Goal: Task Accomplishment & Management: Complete application form

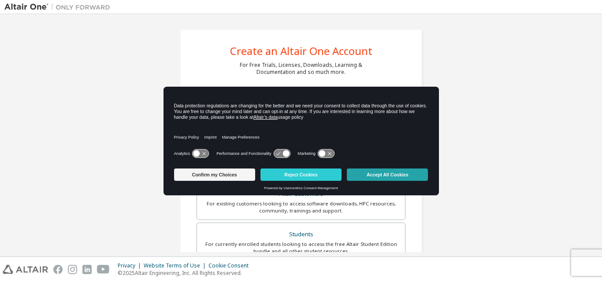
click at [393, 175] on button "Accept All Cookies" at bounding box center [387, 175] width 81 height 12
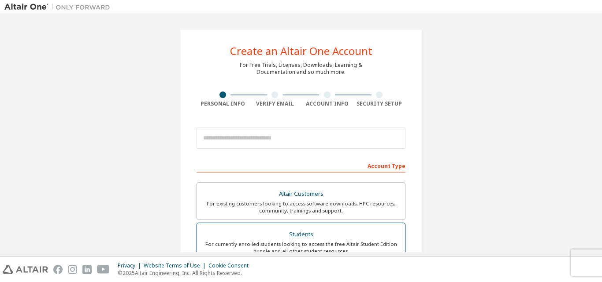
click at [310, 237] on div "Students" at bounding box center [300, 235] width 197 height 12
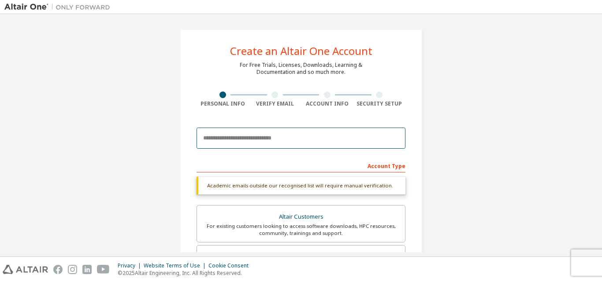
click at [267, 135] on input "email" at bounding box center [300, 138] width 209 height 21
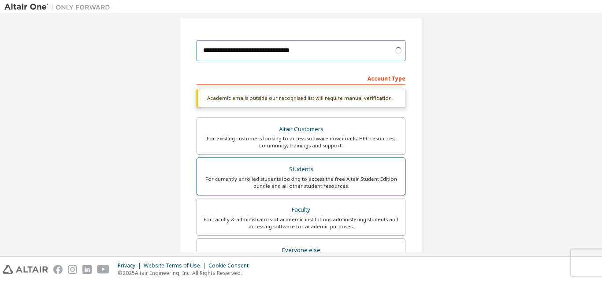
scroll to position [88, 0]
type input "**********"
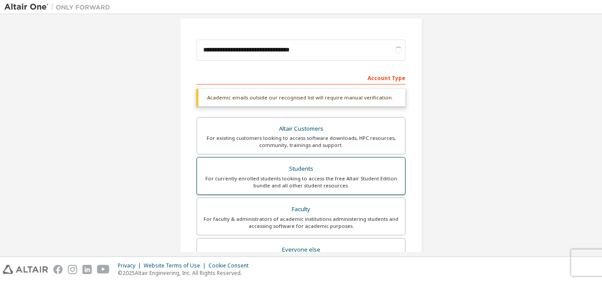
click at [318, 167] on div "Students" at bounding box center [300, 169] width 197 height 12
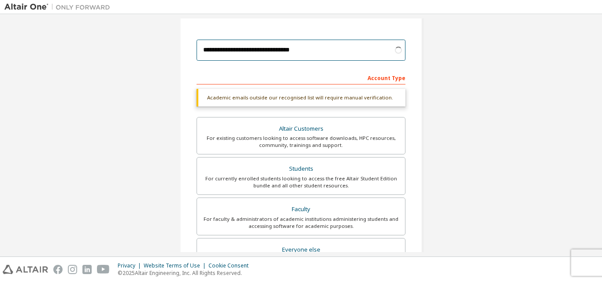
click at [352, 51] on input "**********" at bounding box center [300, 50] width 209 height 21
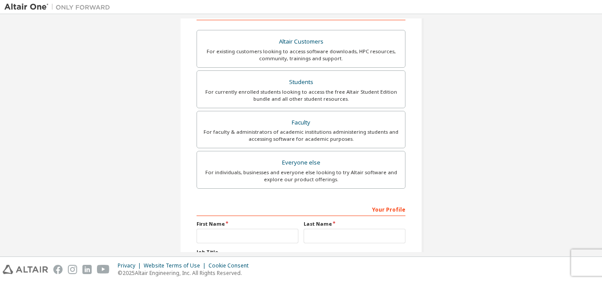
scroll to position [189, 0]
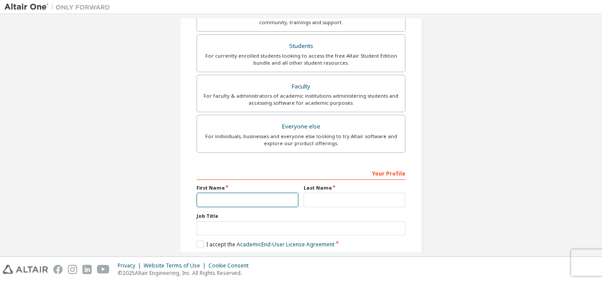
click at [234, 196] on input "text" at bounding box center [247, 200] width 102 height 15
click at [261, 200] on input "text" at bounding box center [247, 200] width 102 height 15
type input "*"
type input "*****"
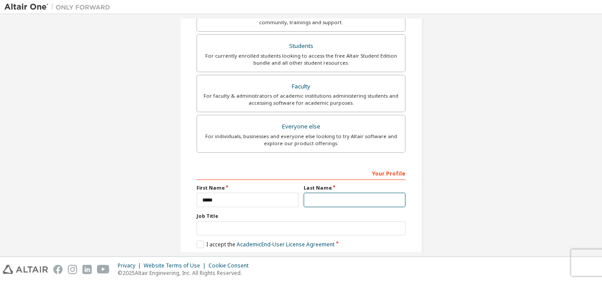
type input "*"
type input "*******"
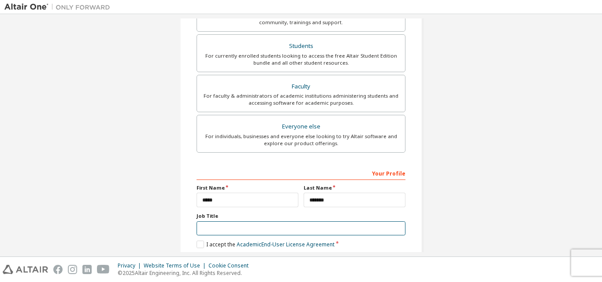
click at [270, 223] on input "text" at bounding box center [300, 229] width 209 height 15
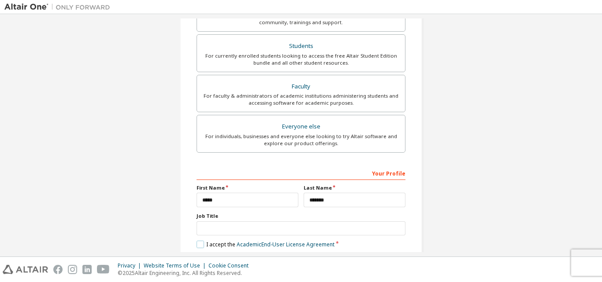
click at [199, 241] on label "I accept the Academic End-User License Agreement" at bounding box center [265, 244] width 138 height 7
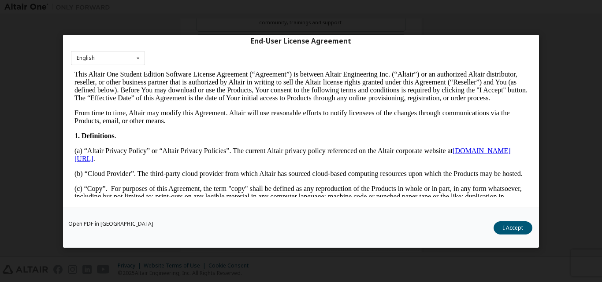
scroll to position [220, 0]
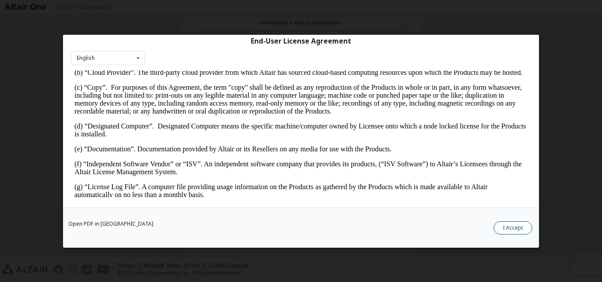
click at [516, 227] on button "I Accept" at bounding box center [512, 227] width 39 height 13
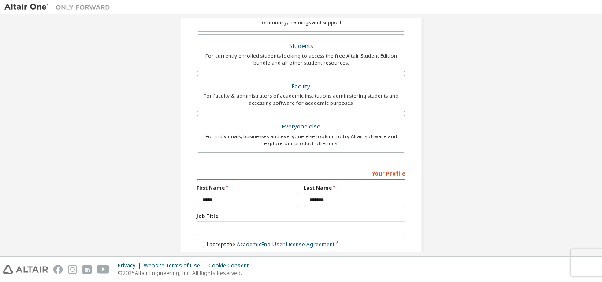
scroll to position [233, 0]
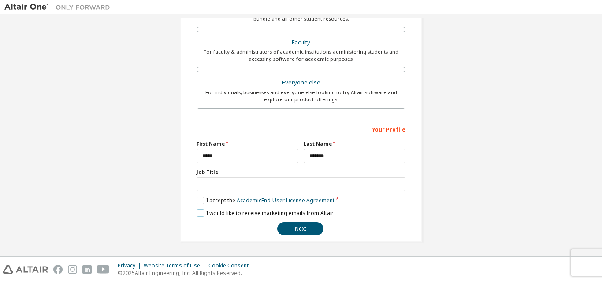
click at [200, 215] on label "I would like to receive marketing emails from Altair" at bounding box center [264, 213] width 137 height 7
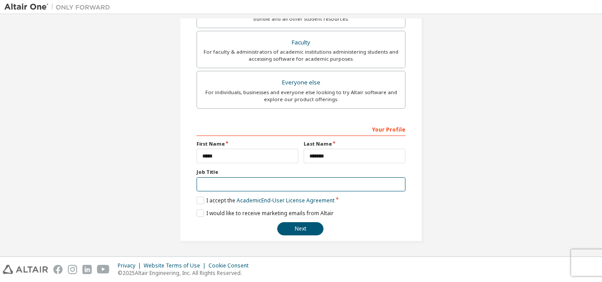
click at [253, 181] on input "text" at bounding box center [300, 185] width 209 height 15
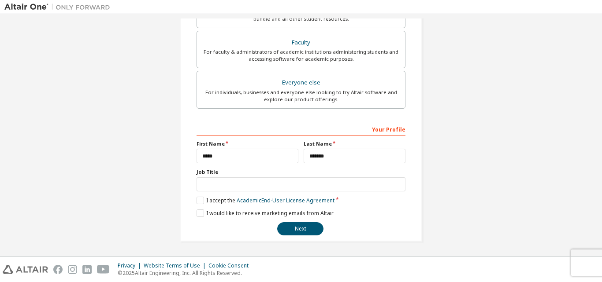
click at [237, 222] on div "Next" at bounding box center [300, 228] width 209 height 13
click at [308, 234] on button "Next" at bounding box center [300, 228] width 46 height 13
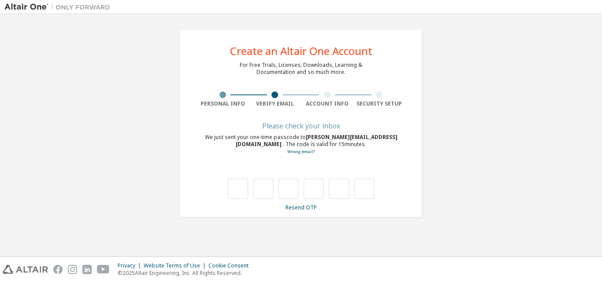
scroll to position [0, 0]
type input "*"
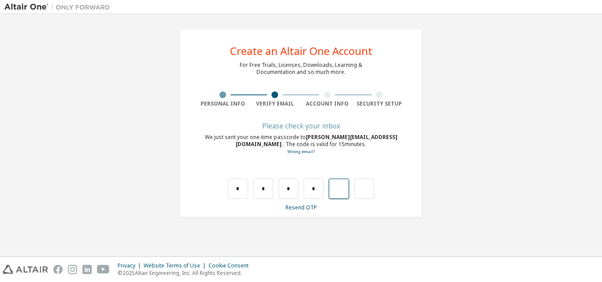
type input "*"
